Goal: Task Accomplishment & Management: Use online tool/utility

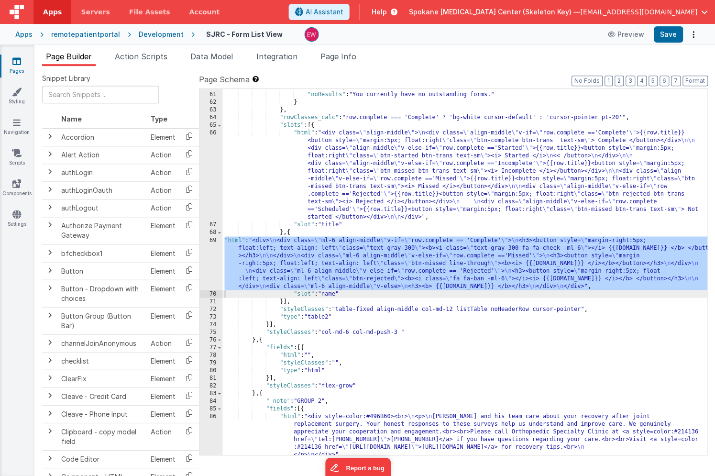
scroll to position [488, 0]
click at [690, 80] on button "Format" at bounding box center [694, 81] width 25 height 11
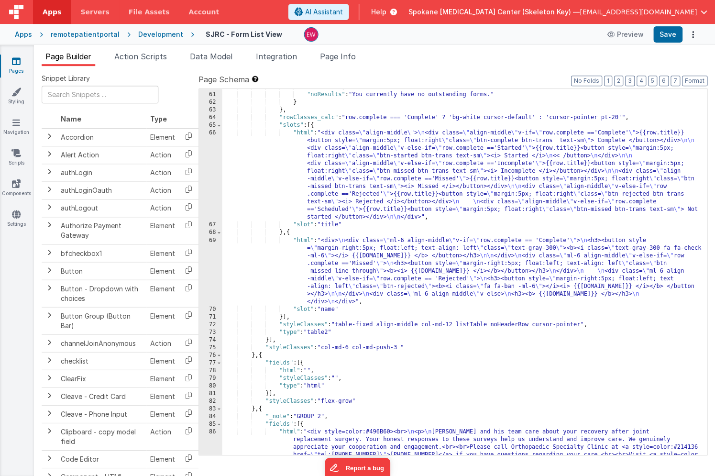
click at [11, 60] on link "Pages" at bounding box center [17, 65] width 34 height 19
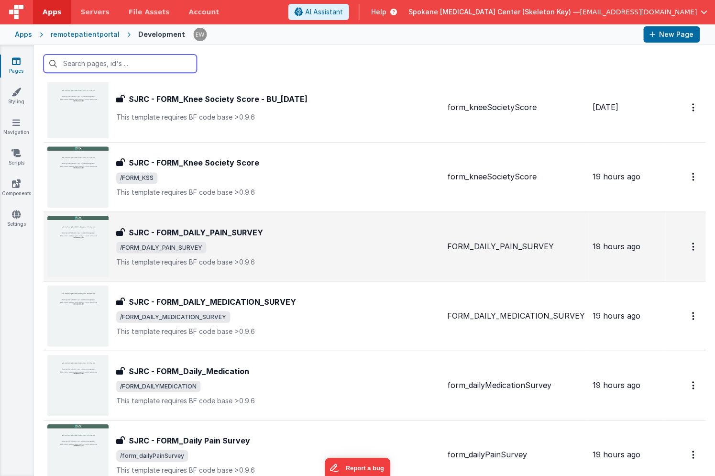
scroll to position [1070, 0]
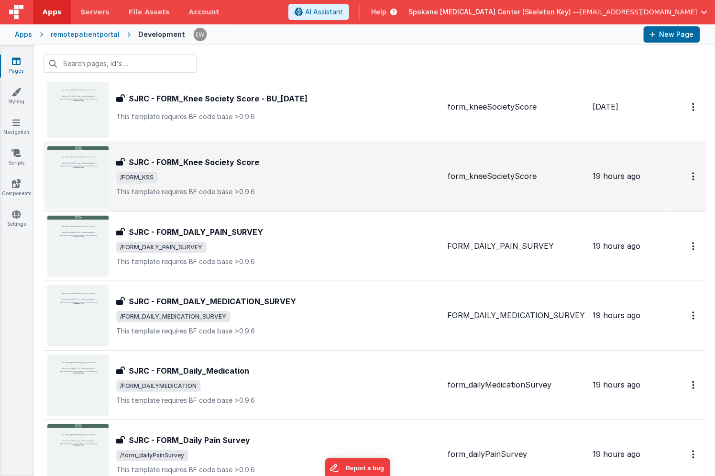
click at [234, 172] on span "/FORM_KSS" at bounding box center [278, 177] width 323 height 11
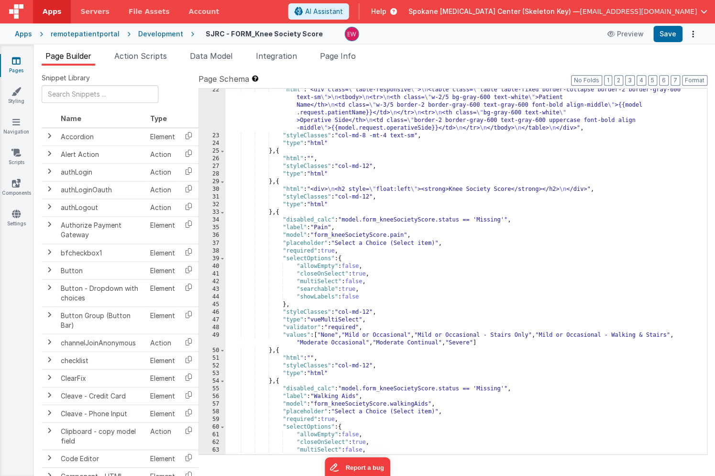
scroll to position [178, 0]
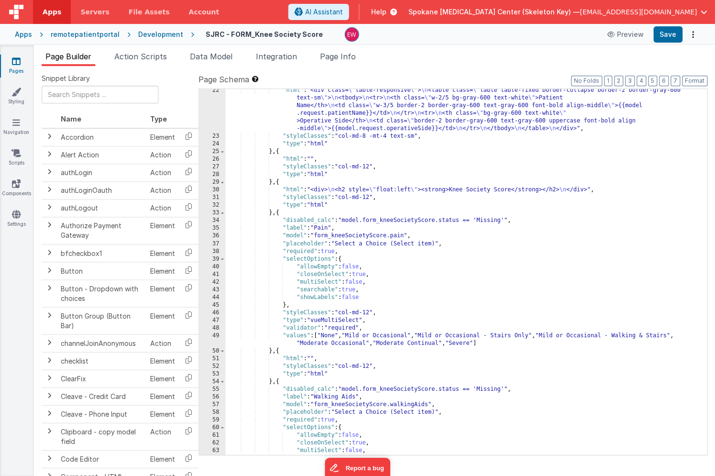
click at [355, 249] on div ""html" : "<div class= \" table-responsive \" > \n <table class= \" table table-…" at bounding box center [466, 296] width 481 height 419
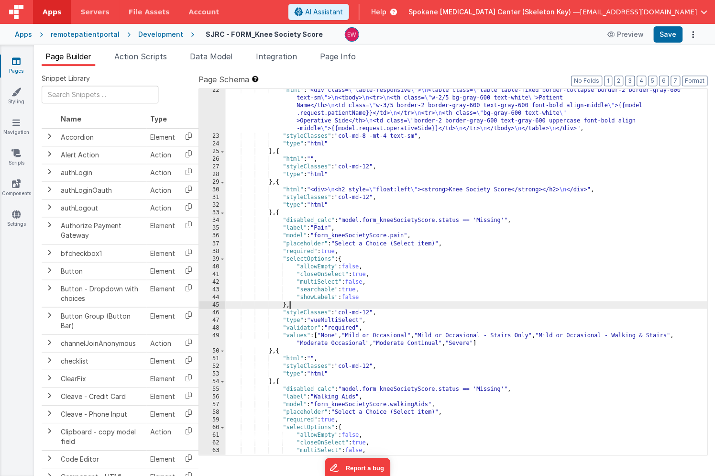
click at [299, 303] on div ""html" : "<div class= \" table-responsive \" > \n <table class= \" table table-…" at bounding box center [466, 296] width 481 height 419
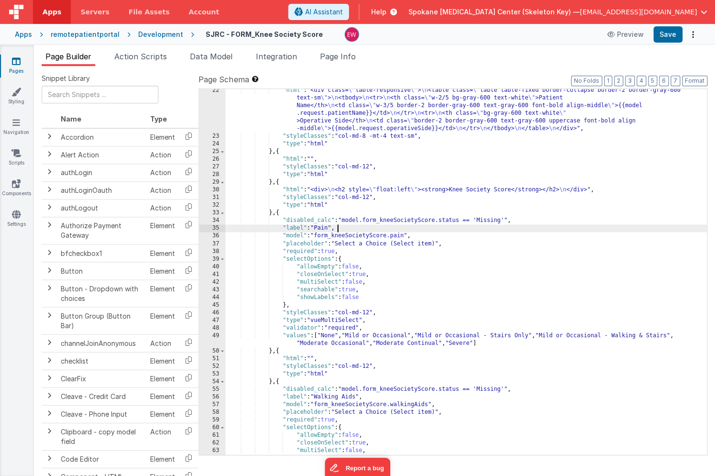
click at [343, 226] on div ""html" : "<div class= \" table-responsive \" > \n <table class= \" table table-…" at bounding box center [466, 296] width 481 height 419
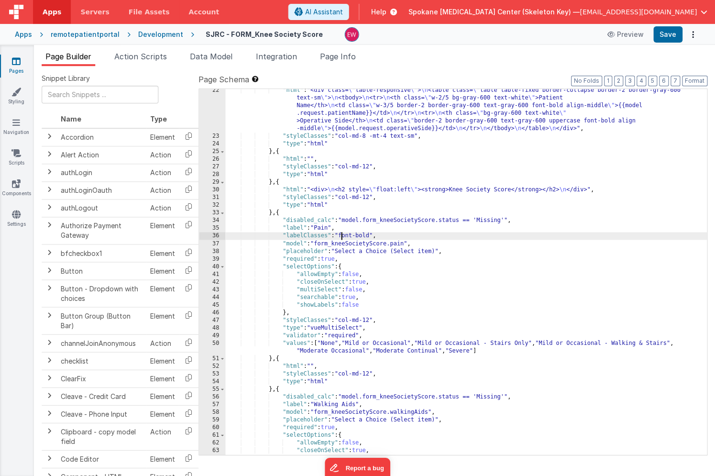
click at [342, 237] on div ""html" : "<div class= \" table-responsive \" > \n <table class= \" table table-…" at bounding box center [466, 296] width 481 height 419
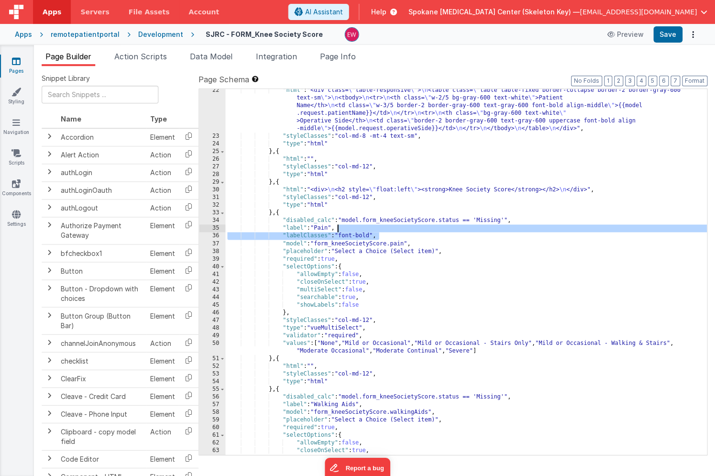
drag, startPoint x: 384, startPoint y: 236, endPoint x: 371, endPoint y: 226, distance: 16.0
click at [371, 226] on div ""html" : "<div class= \" table-responsive \" > \n <table class= \" table table-…" at bounding box center [466, 296] width 481 height 419
click at [382, 406] on div ""html" : "<div class= \" table-responsive \" > \n <table class= \" table table-…" at bounding box center [466, 295] width 481 height 419
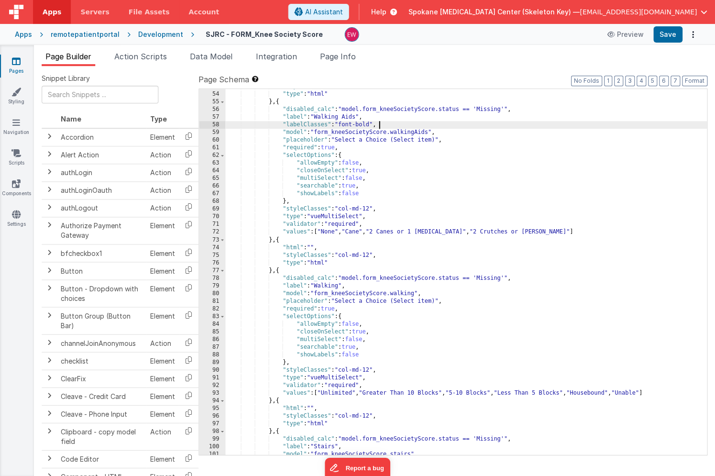
scroll to position [495, 0]
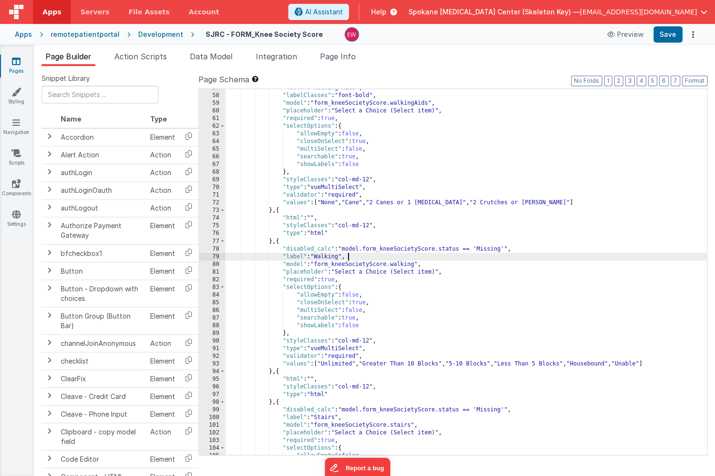
click at [359, 260] on div ""label" : "Walking Aids" , "labelClasses" : "font-bold" , "model" : "form_kneeS…" at bounding box center [466, 274] width 481 height 381
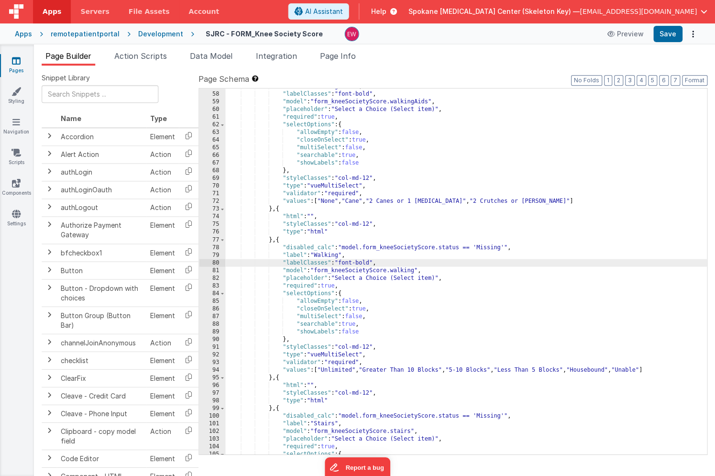
scroll to position [0, 0]
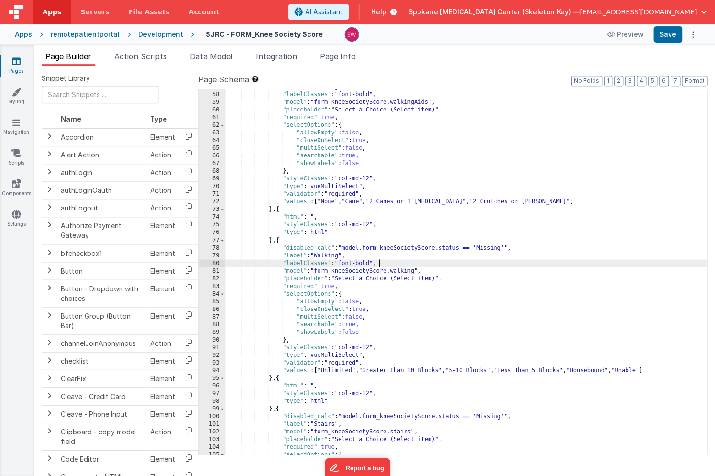
click at [354, 425] on div ""label" : "Walking Aids" , "labelClasses" : "font-bold" , "model" : "form_kneeS…" at bounding box center [466, 273] width 481 height 381
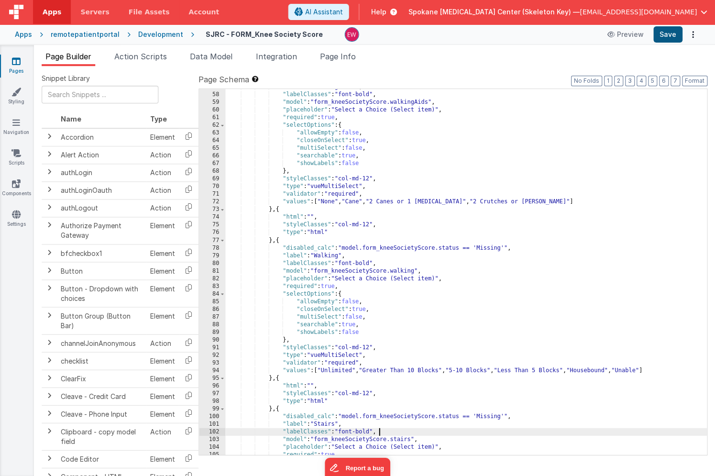
click at [665, 34] on button "Save" at bounding box center [668, 34] width 29 height 16
